Goal: Navigation & Orientation: Find specific page/section

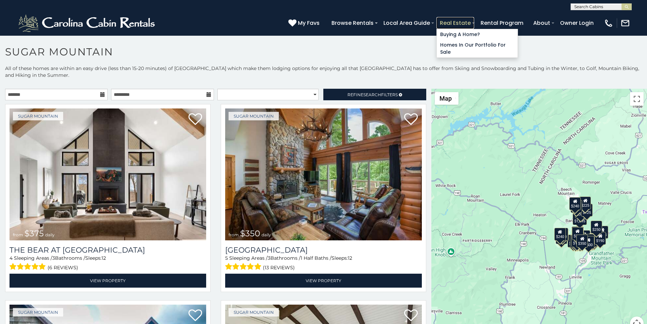
click at [474, 20] on link "Real Estate" at bounding box center [456, 23] width 38 height 12
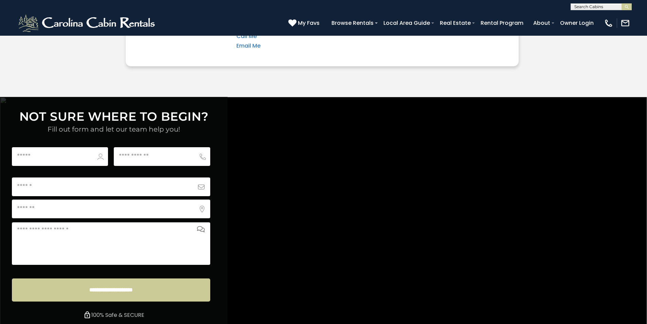
scroll to position [2530, 0]
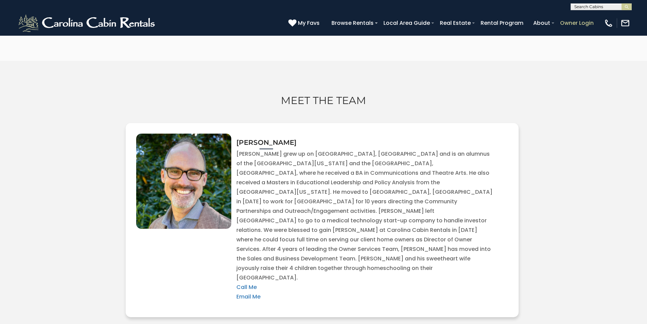
type input "**********"
click at [587, 19] on link "Owner Login" at bounding box center [577, 23] width 40 height 12
